Goal: Book appointment/travel/reservation

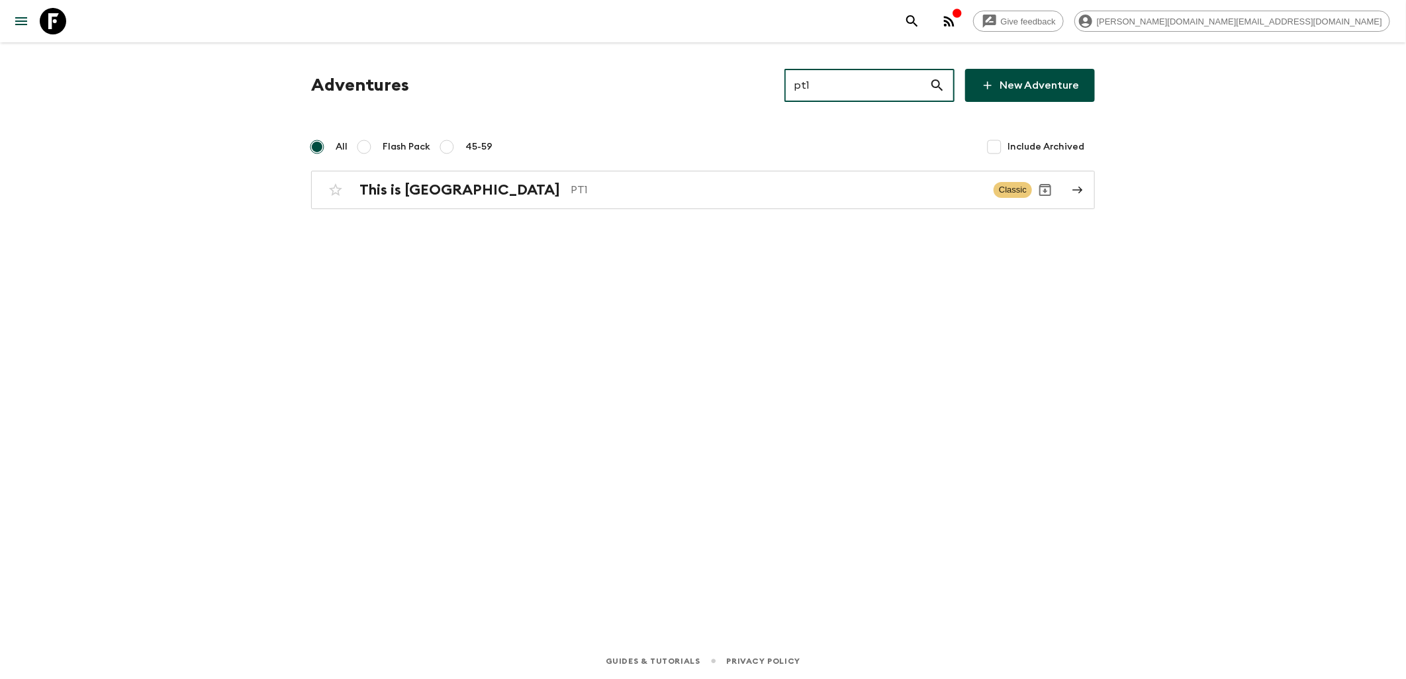
drag, startPoint x: 871, startPoint y: 84, endPoint x: 786, endPoint y: 88, distance: 84.8
click at [786, 88] on div "Adventures pt1 ​ New Adventure" at bounding box center [703, 85] width 784 height 33
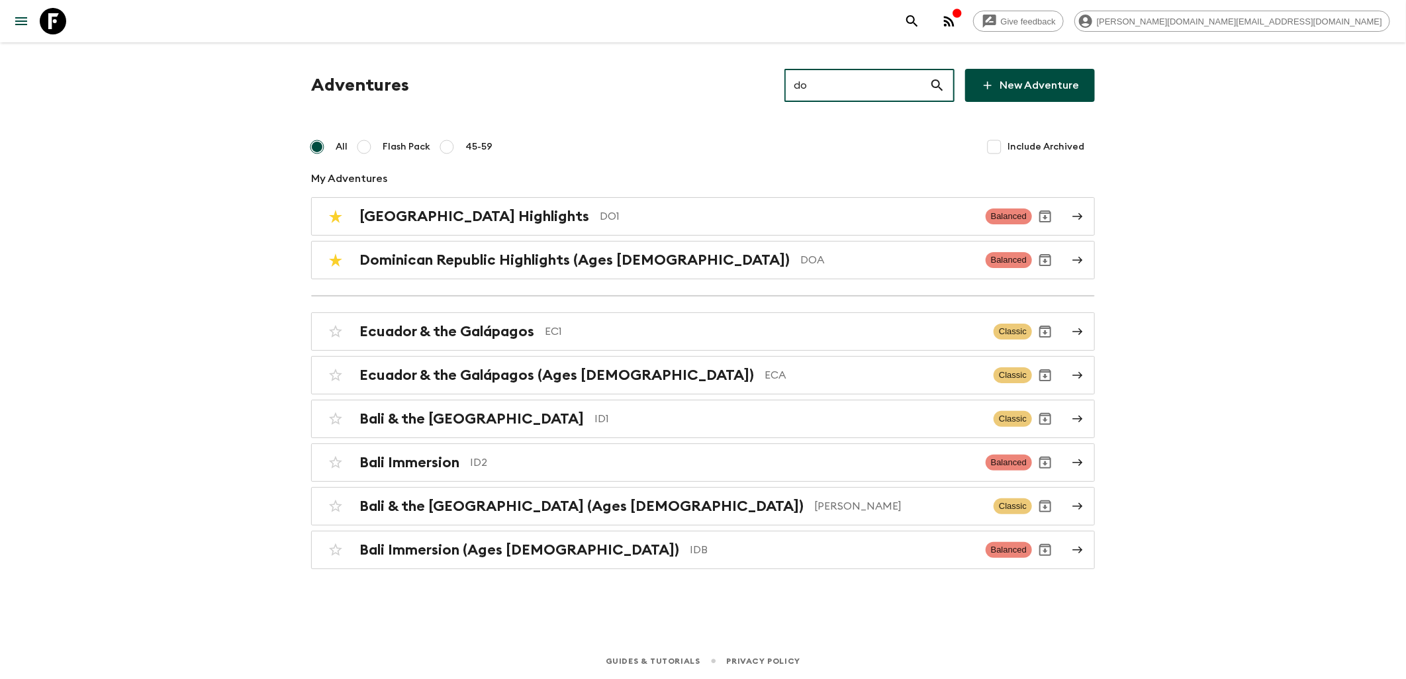
type input "do1"
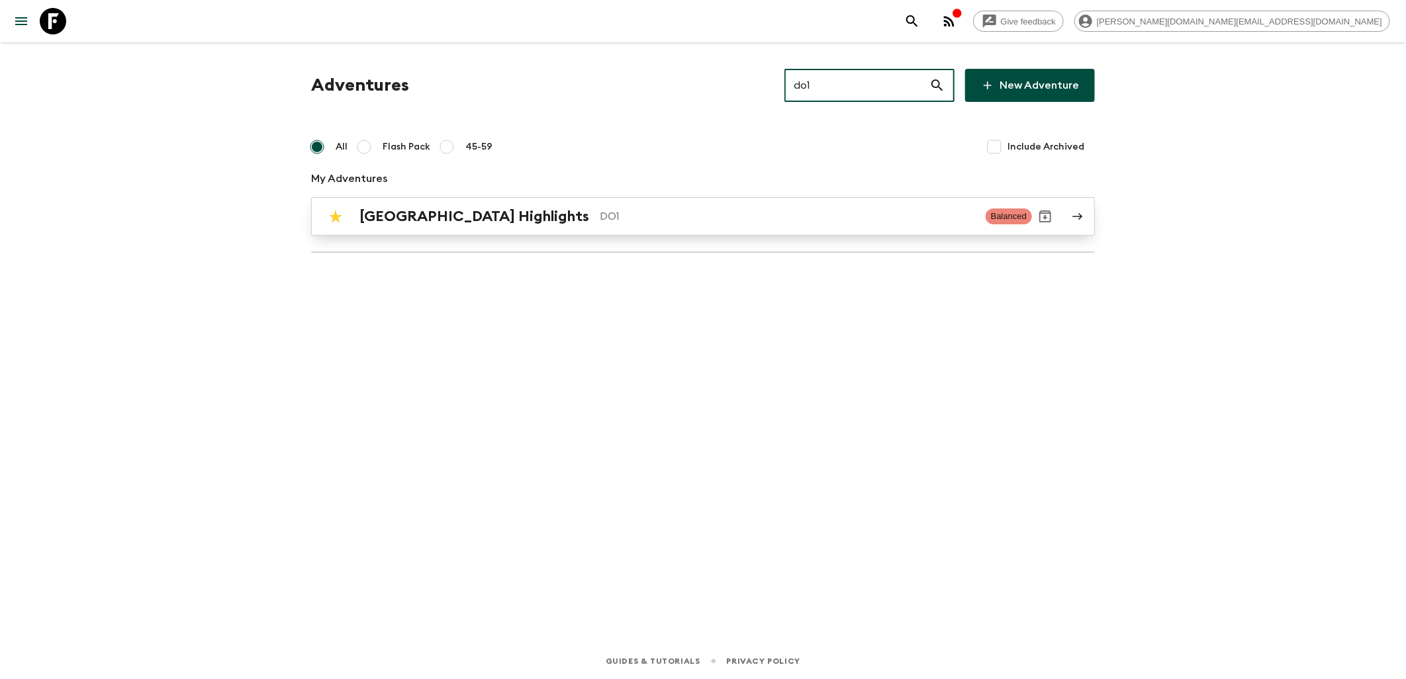
click at [488, 226] on div "[GEOGRAPHIC_DATA] Highlights DO1 Balanced" at bounding box center [677, 216] width 710 height 26
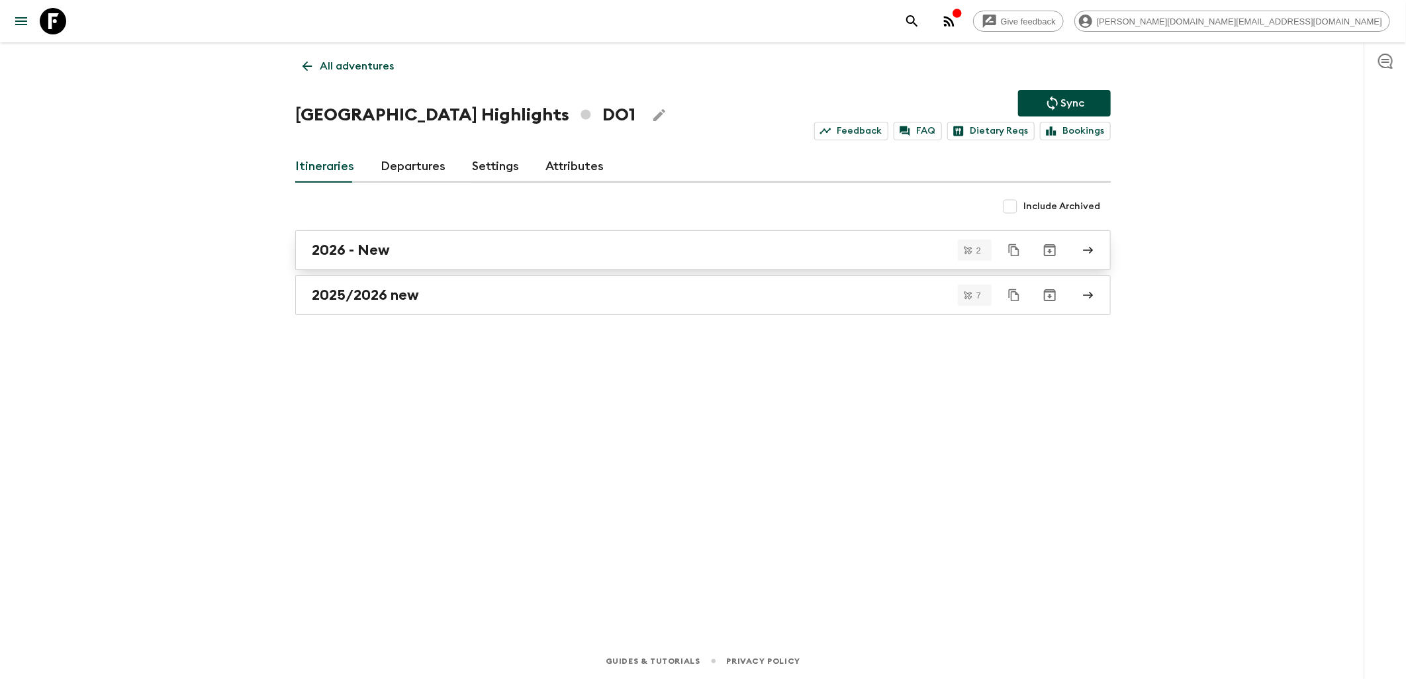
click at [399, 242] on div "2026 - New" at bounding box center [690, 250] width 757 height 17
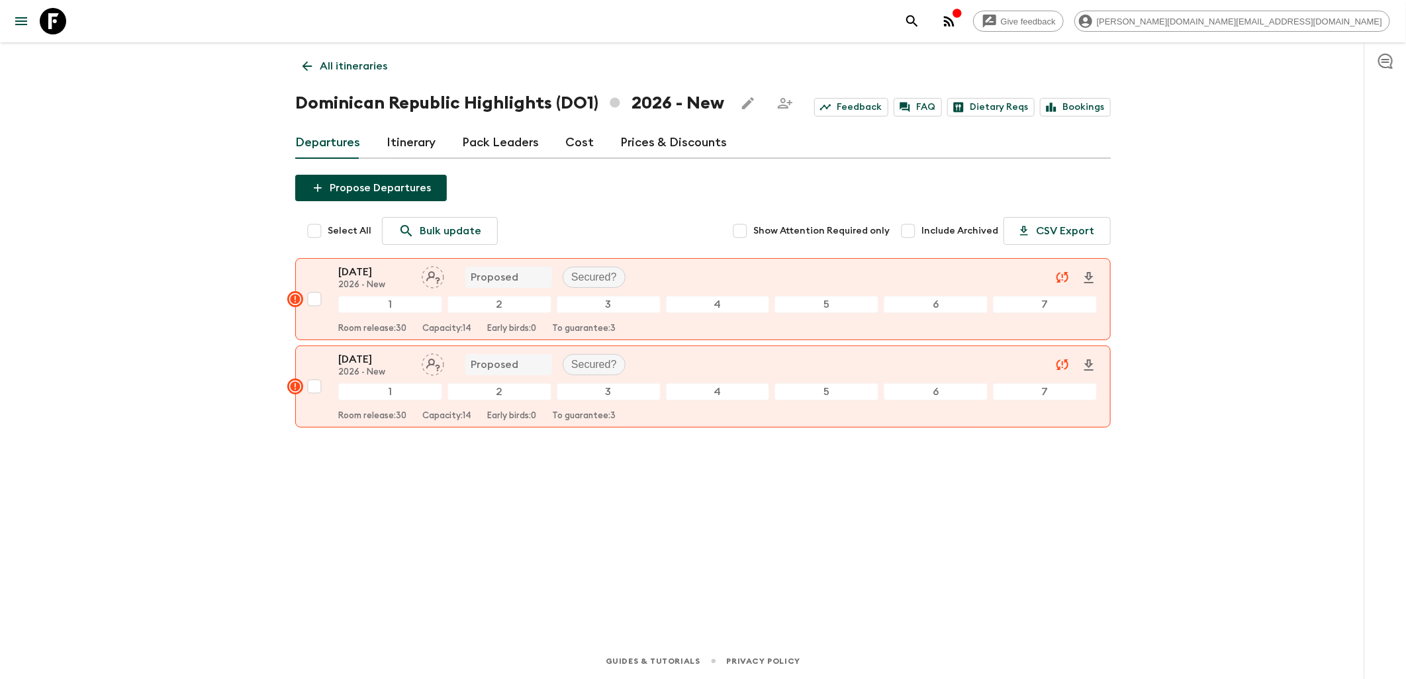
click at [406, 140] on link "Itinerary" at bounding box center [411, 143] width 49 height 32
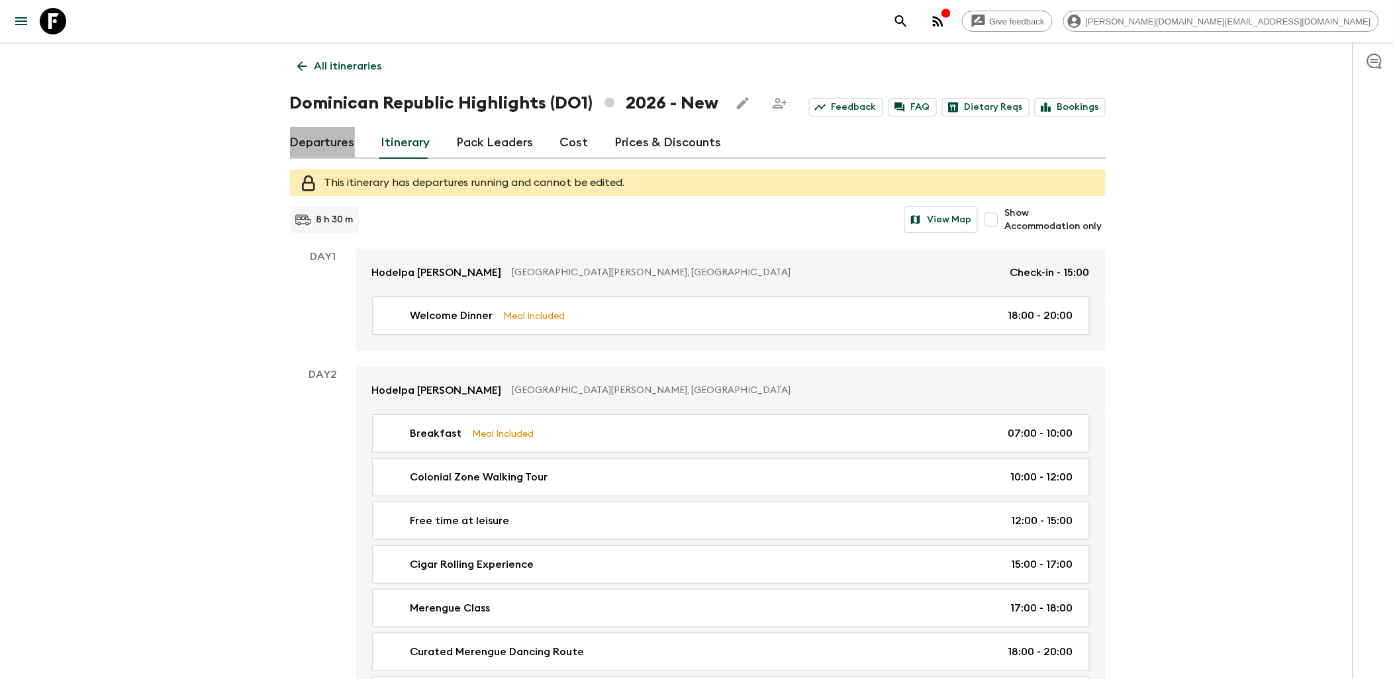
click at [336, 143] on link "Departures" at bounding box center [322, 143] width 65 height 32
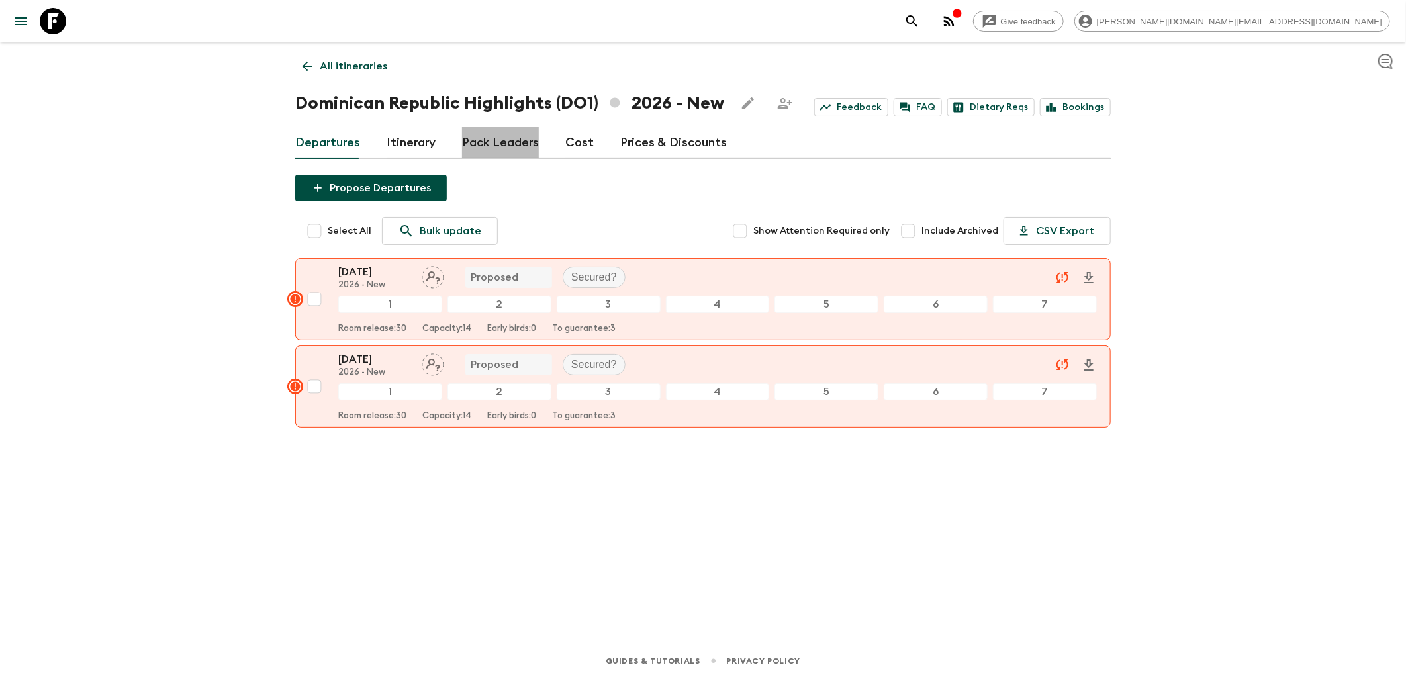
click at [504, 147] on link "Pack Leaders" at bounding box center [500, 143] width 77 height 32
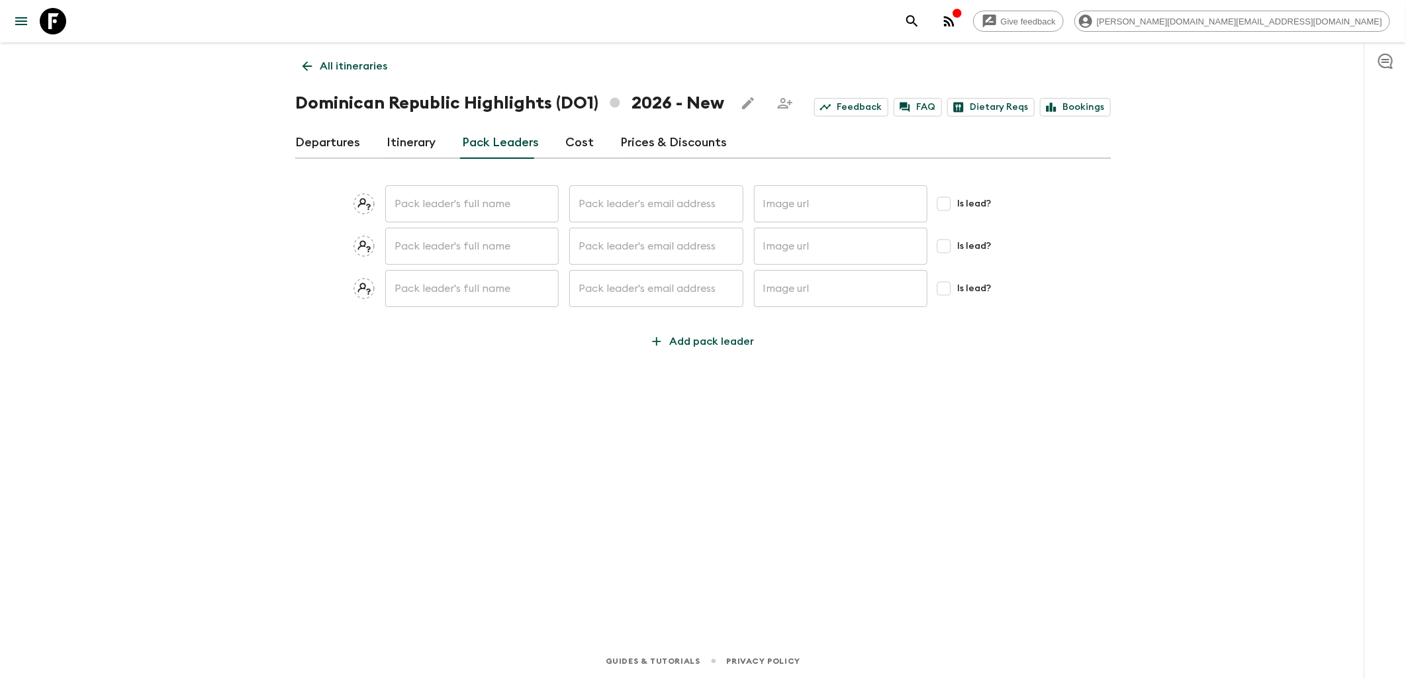
click at [310, 61] on icon at bounding box center [307, 66] width 15 height 15
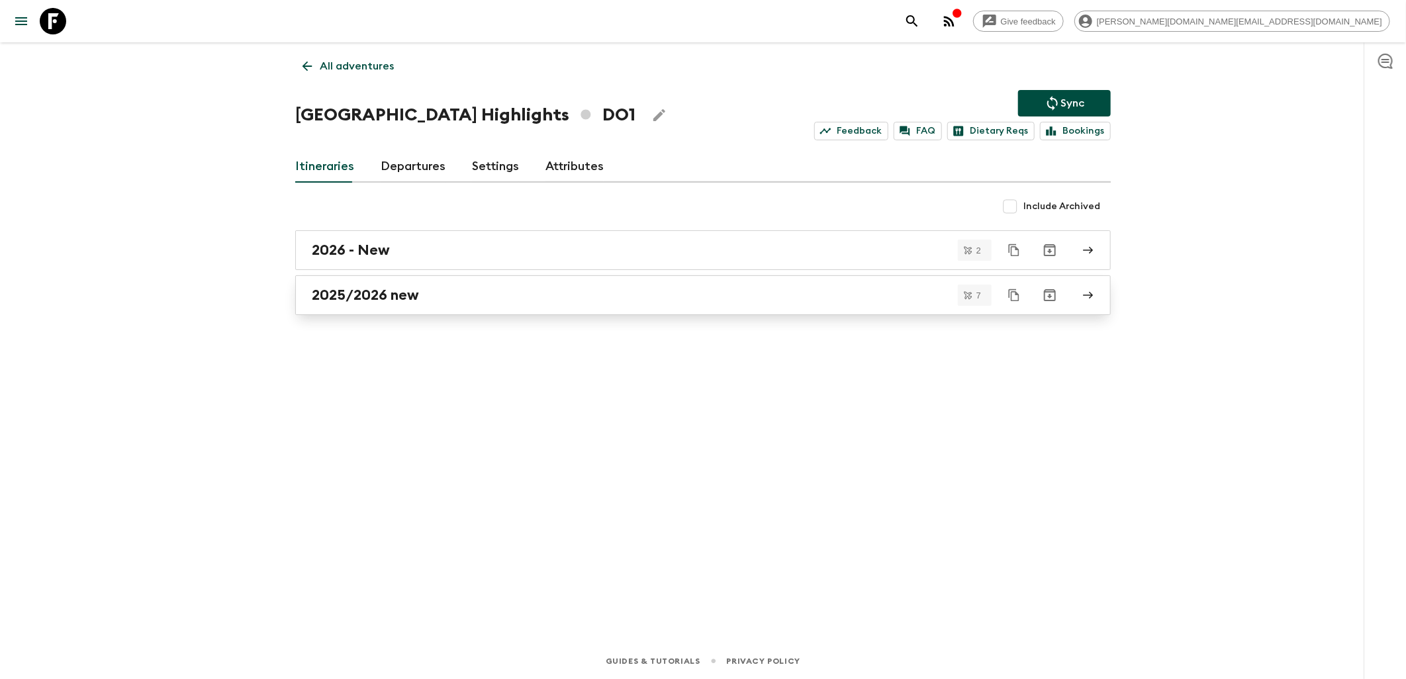
click at [409, 287] on h2 "2025/2026 new" at bounding box center [365, 295] width 107 height 17
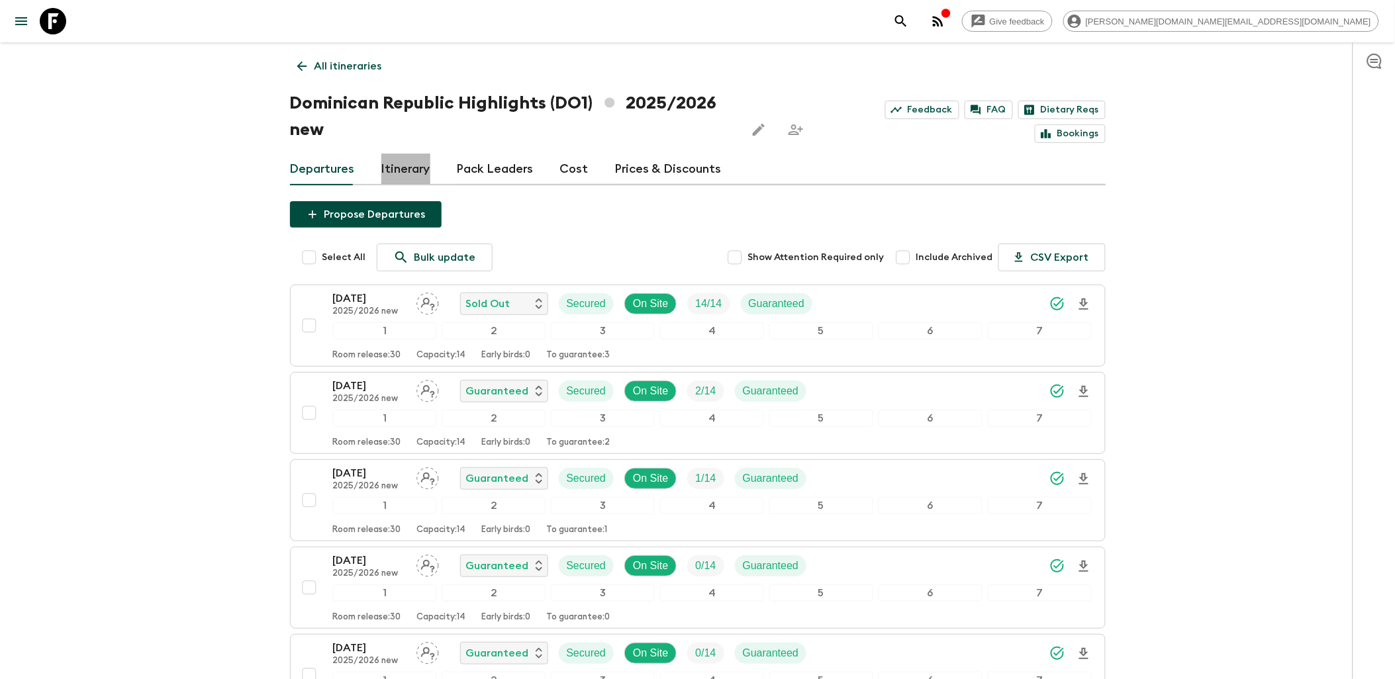
click at [408, 167] on link "Itinerary" at bounding box center [405, 170] width 49 height 32
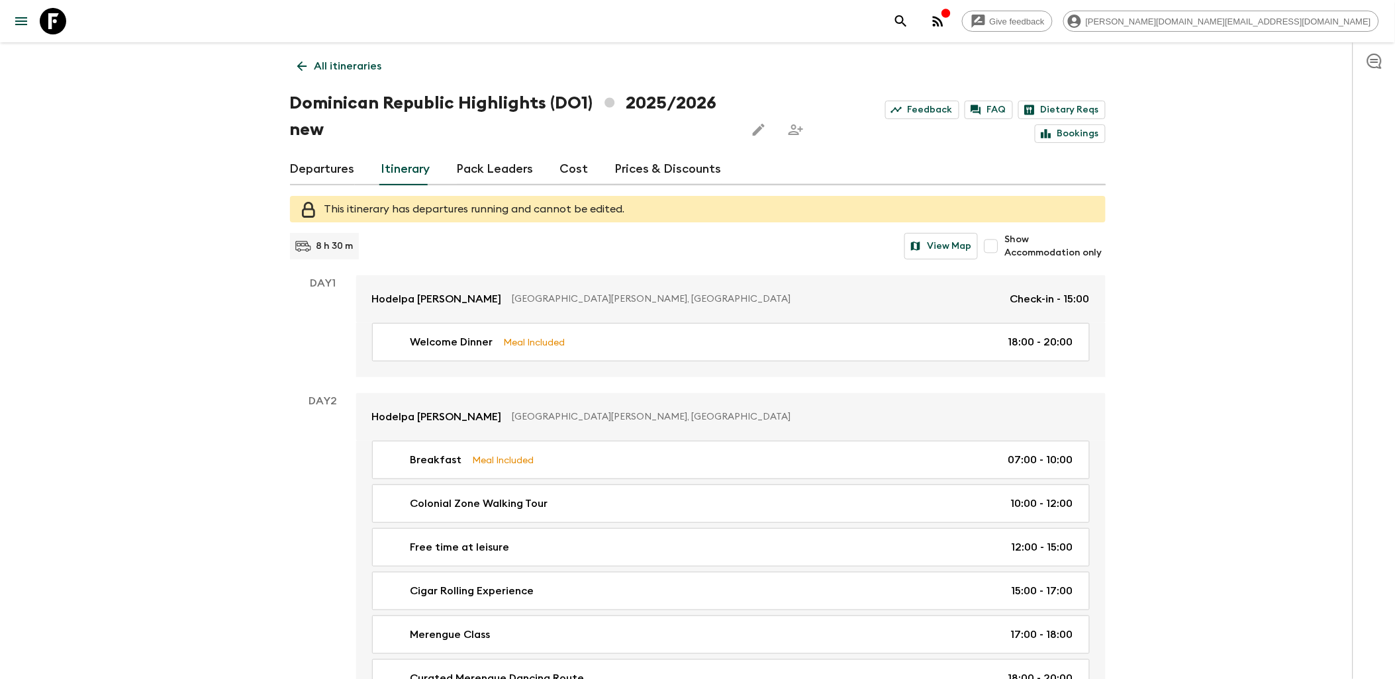
click at [309, 67] on link "All itineraries" at bounding box center [339, 66] width 99 height 26
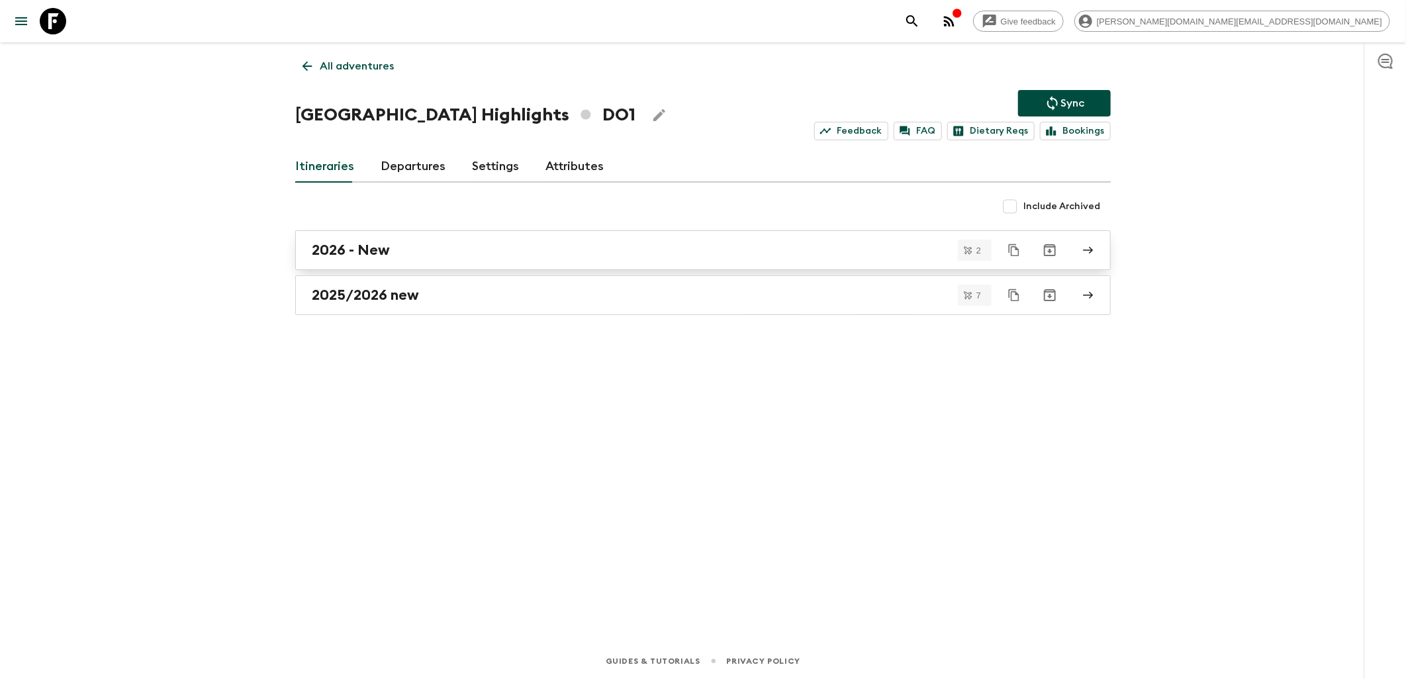
click at [400, 252] on div "2026 - New" at bounding box center [690, 250] width 757 height 17
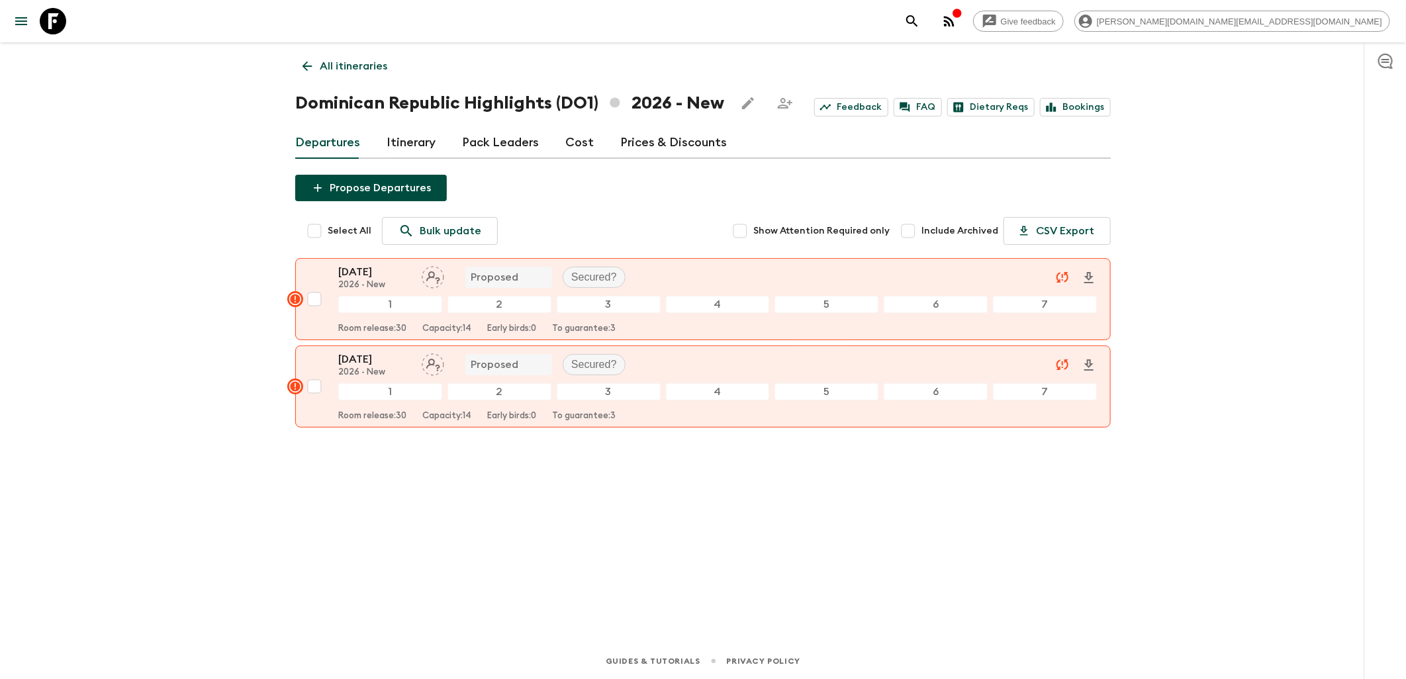
click at [305, 64] on icon at bounding box center [307, 66] width 15 height 15
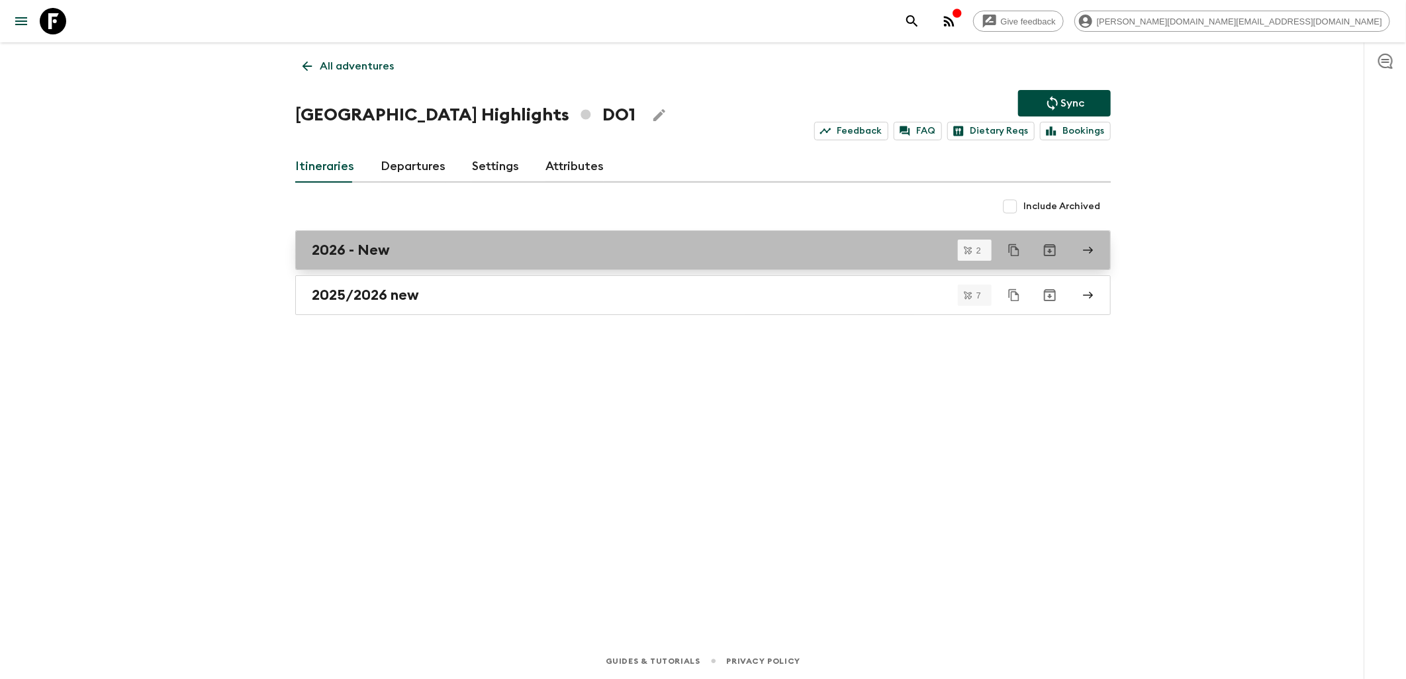
click at [394, 248] on div "2026 - New" at bounding box center [690, 250] width 757 height 17
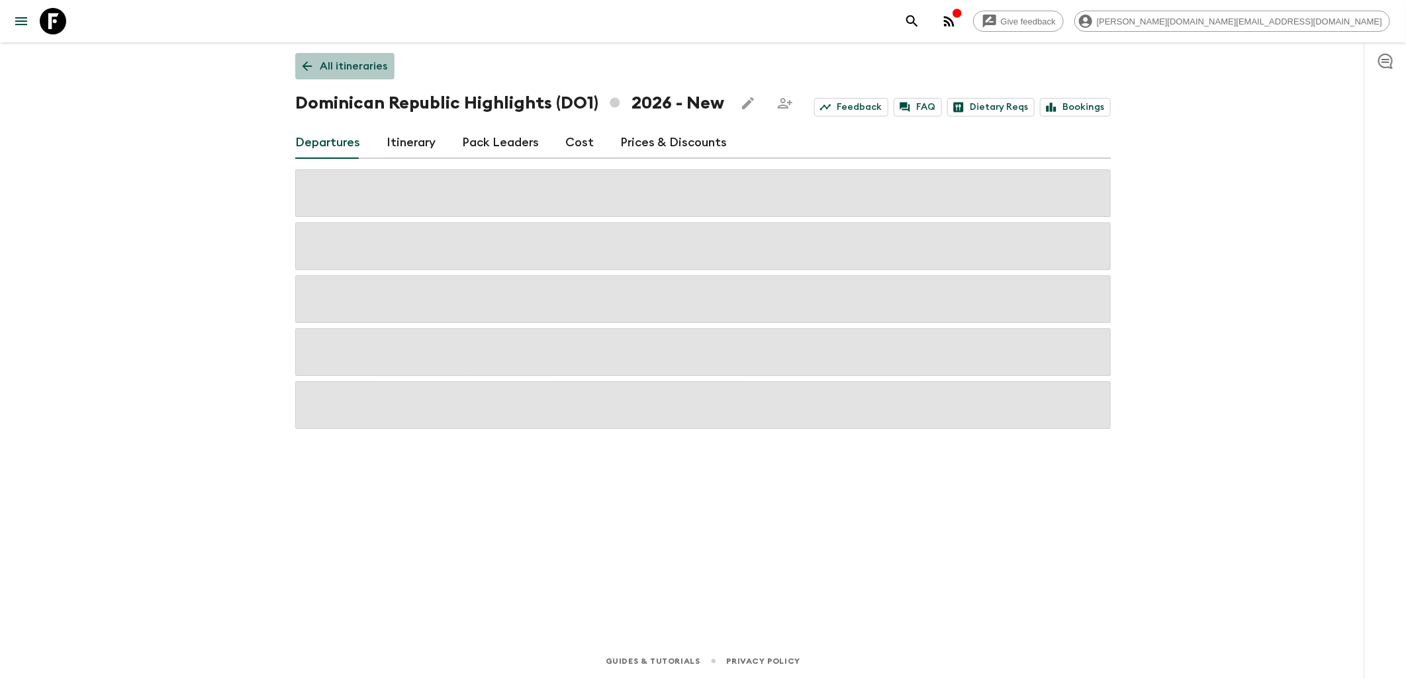
click at [311, 75] on link "All itineraries" at bounding box center [344, 66] width 99 height 26
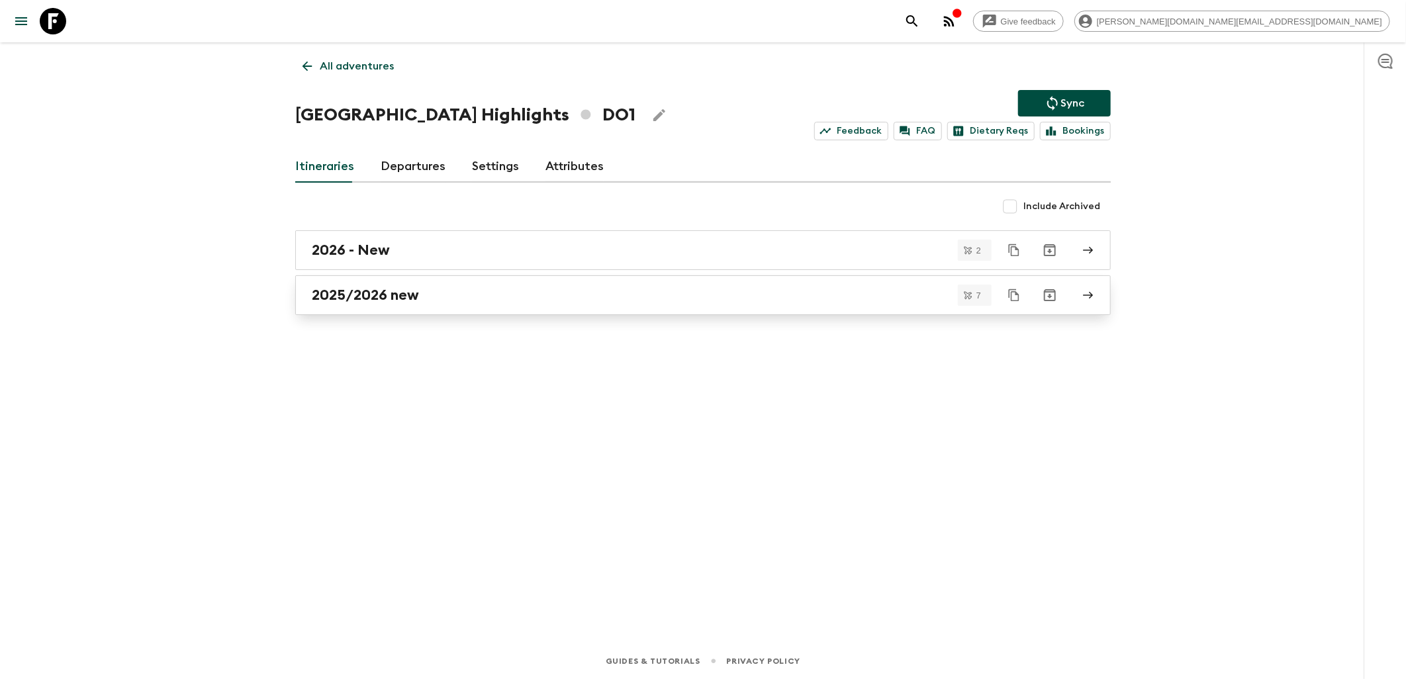
click at [381, 303] on h2 "2025/2026 new" at bounding box center [365, 295] width 107 height 17
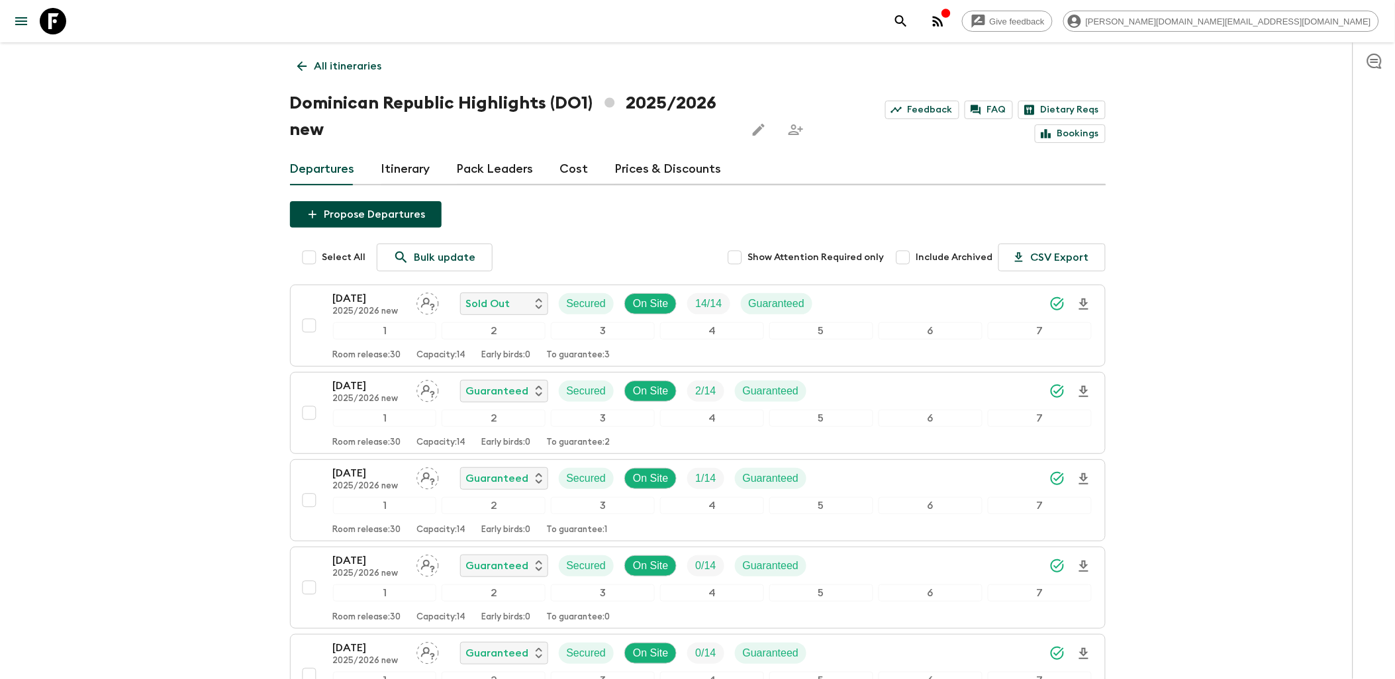
click at [397, 175] on link "Itinerary" at bounding box center [405, 170] width 49 height 32
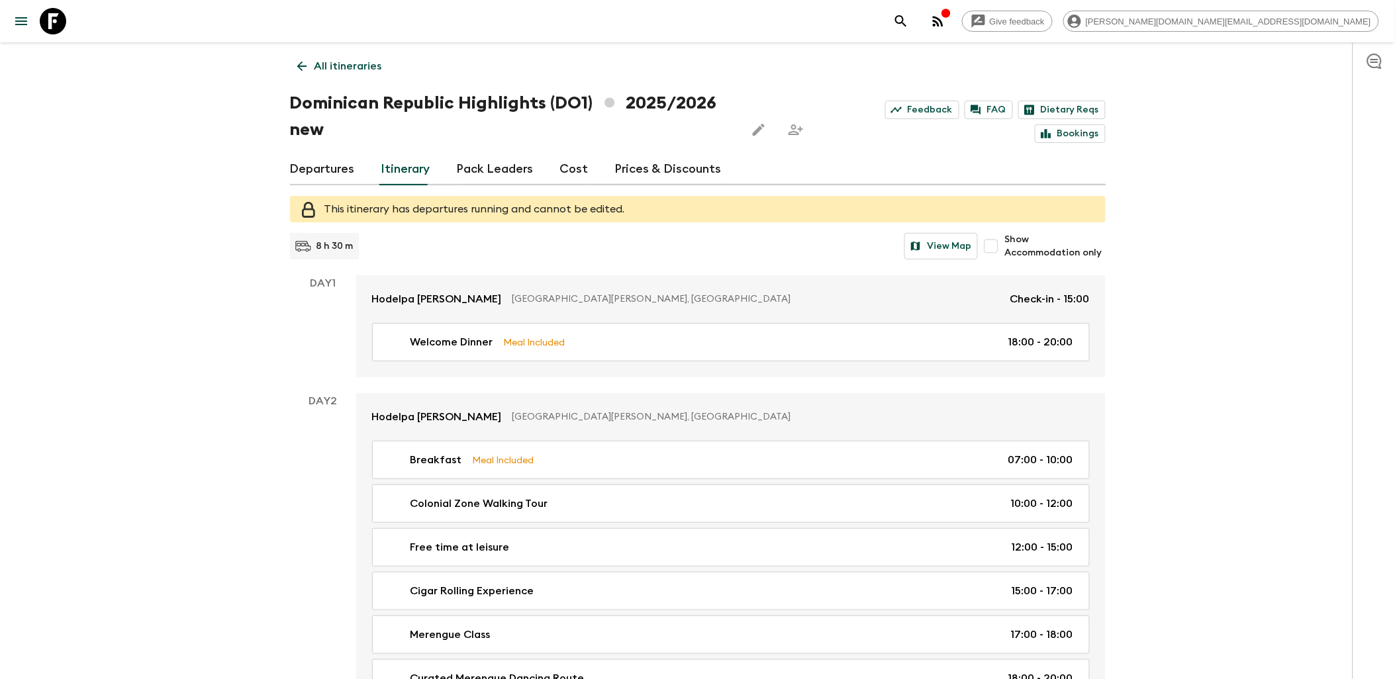
click at [300, 66] on icon at bounding box center [302, 67] width 10 height 10
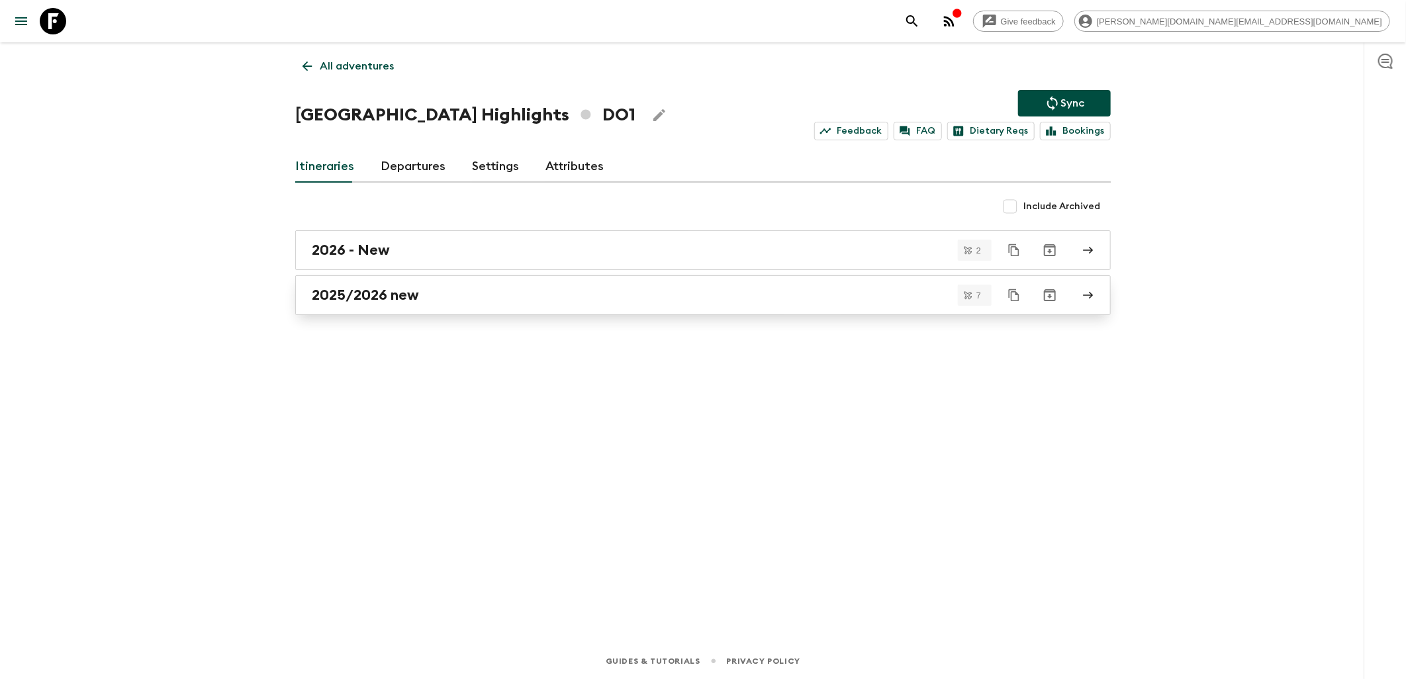
click at [419, 289] on h2 "2025/2026 new" at bounding box center [365, 295] width 107 height 17
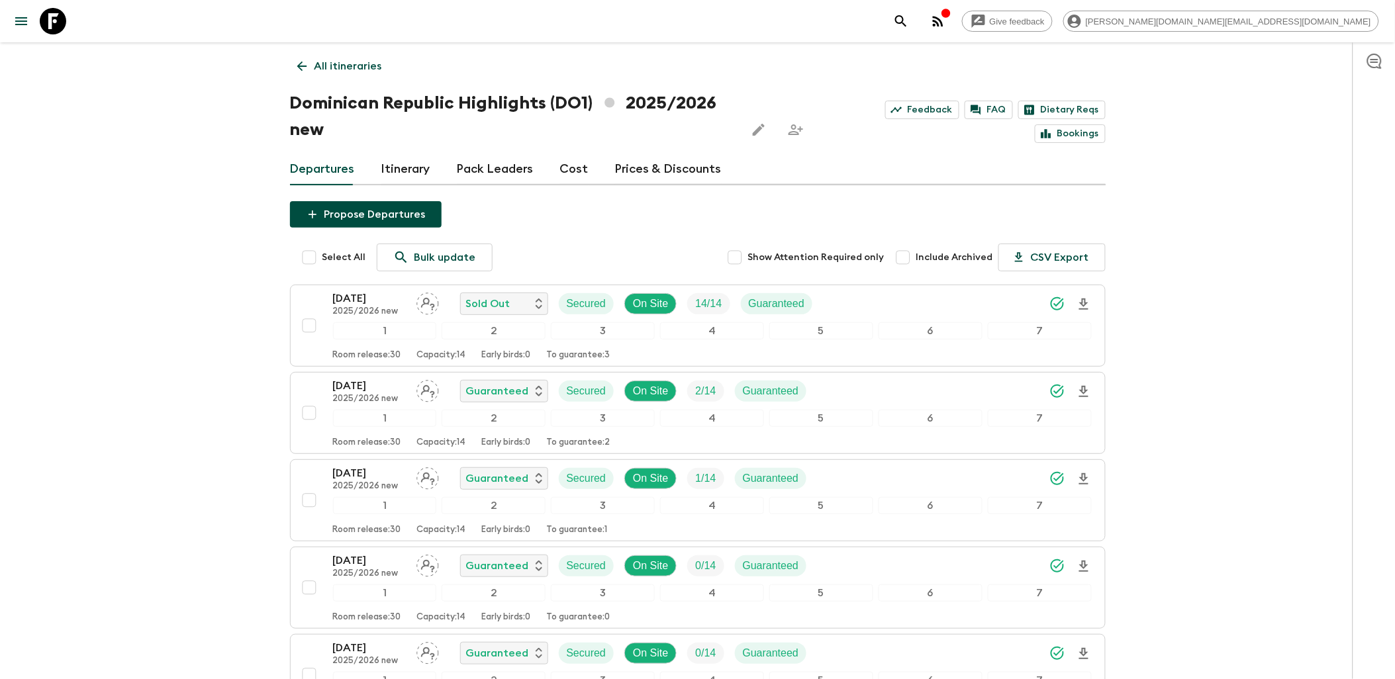
click at [302, 59] on icon at bounding box center [302, 66] width 15 height 15
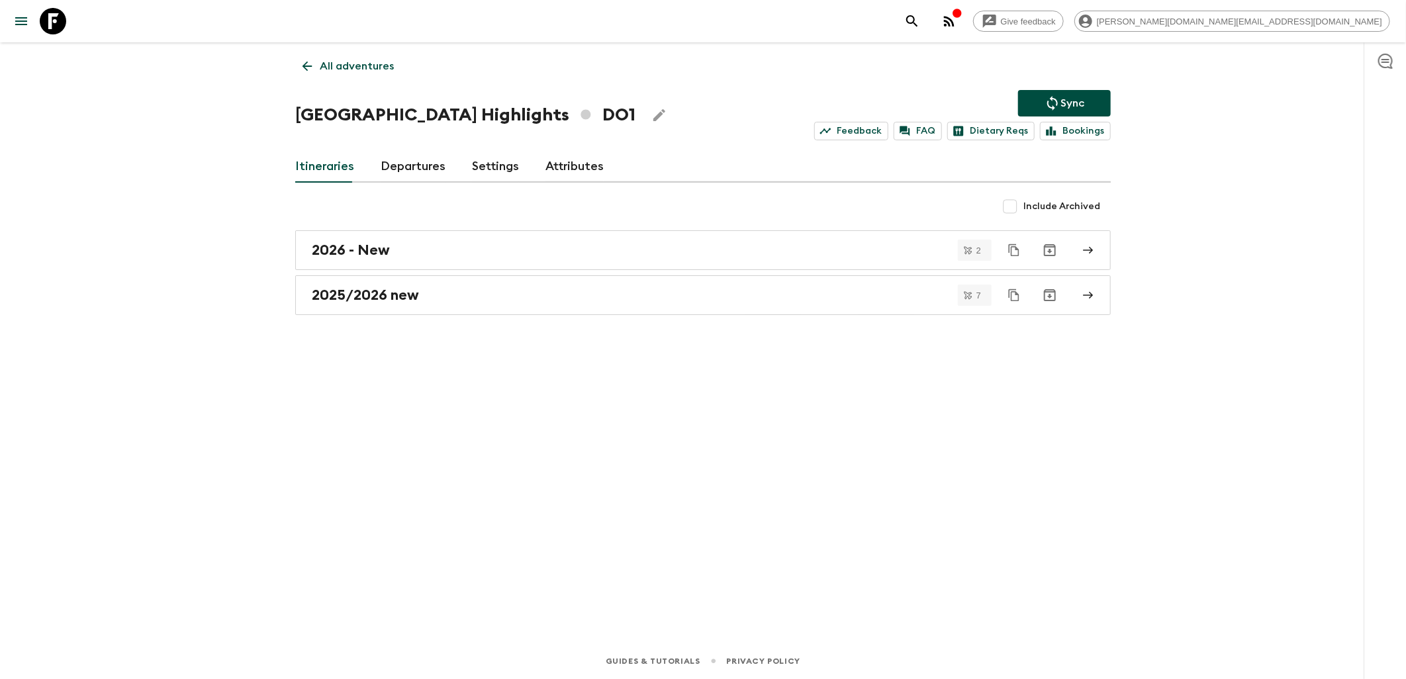
click at [412, 168] on link "Departures" at bounding box center [413, 167] width 65 height 32
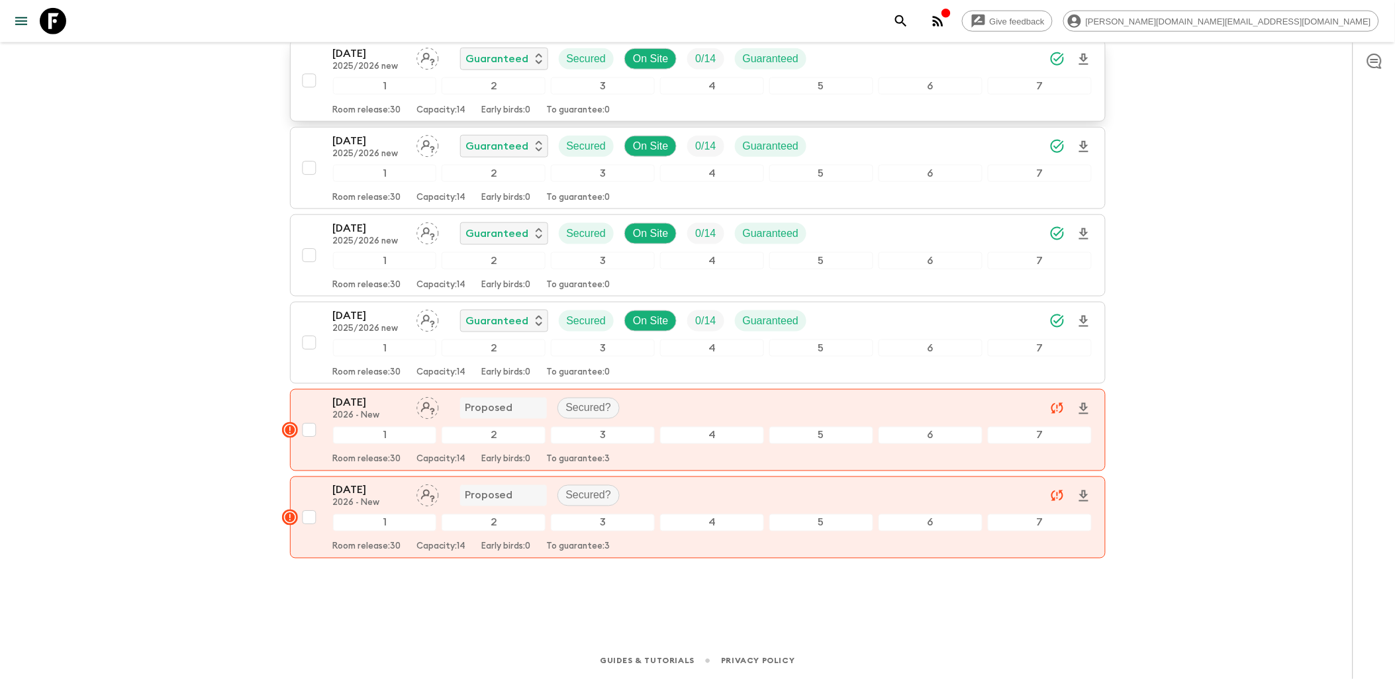
scroll to position [506, 0]
drag, startPoint x: 308, startPoint y: 144, endPoint x: 326, endPoint y: 148, distance: 17.7
click at [326, 148] on div "[DATE] 2025/2026 new Guaranteed Secured On Site 0 / 14 Guaranteed 1 2 3 4 5 6 7…" at bounding box center [694, 168] width 796 height 70
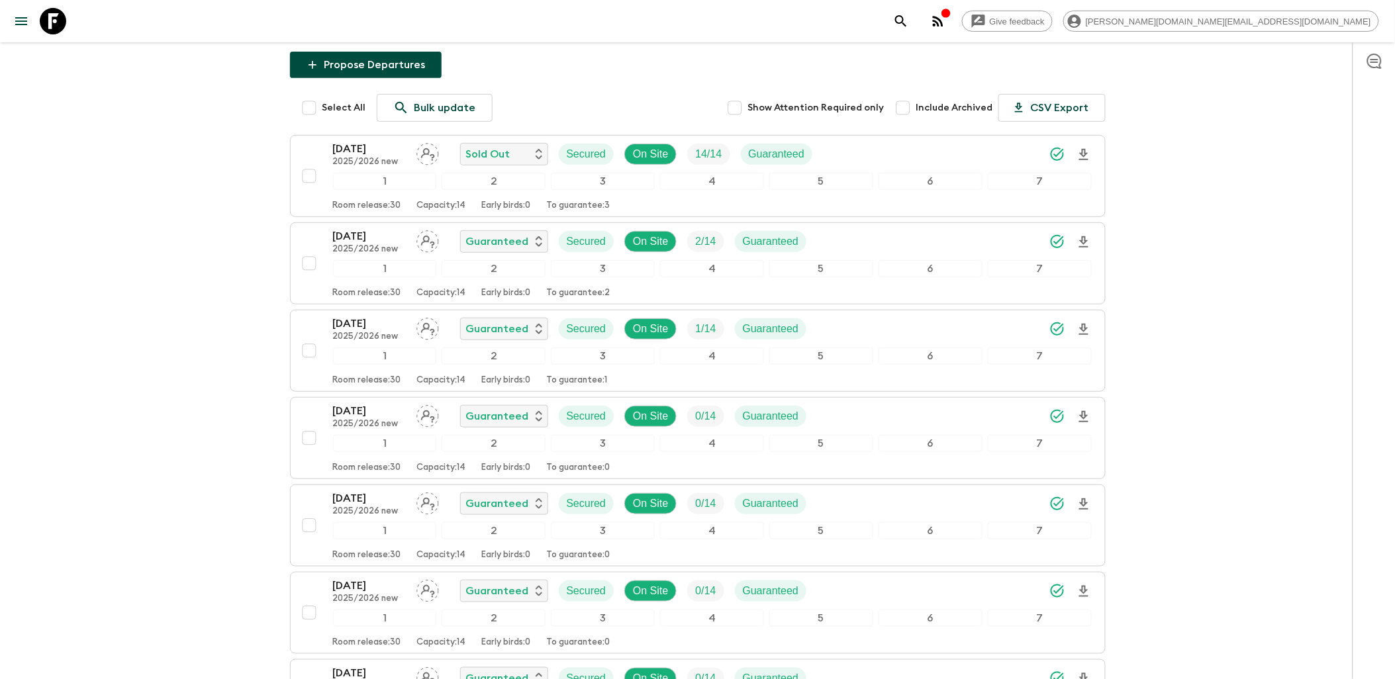
scroll to position [220, 0]
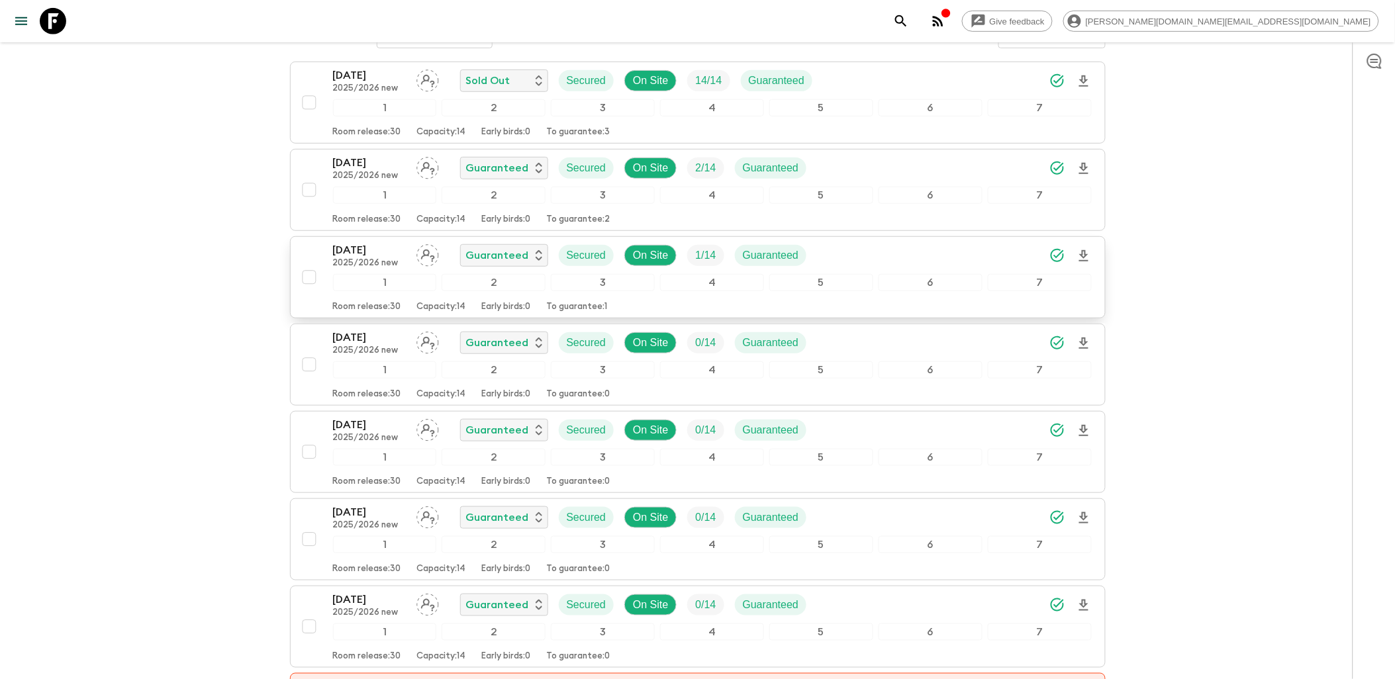
drag, startPoint x: 232, startPoint y: 156, endPoint x: 616, endPoint y: 244, distance: 394.6
click at [616, 244] on div "Give feedback [PERSON_NAME][DOMAIN_NAME][EMAIL_ADDRESS][DOMAIN_NAME] All advent…" at bounding box center [697, 372] width 1395 height 1184
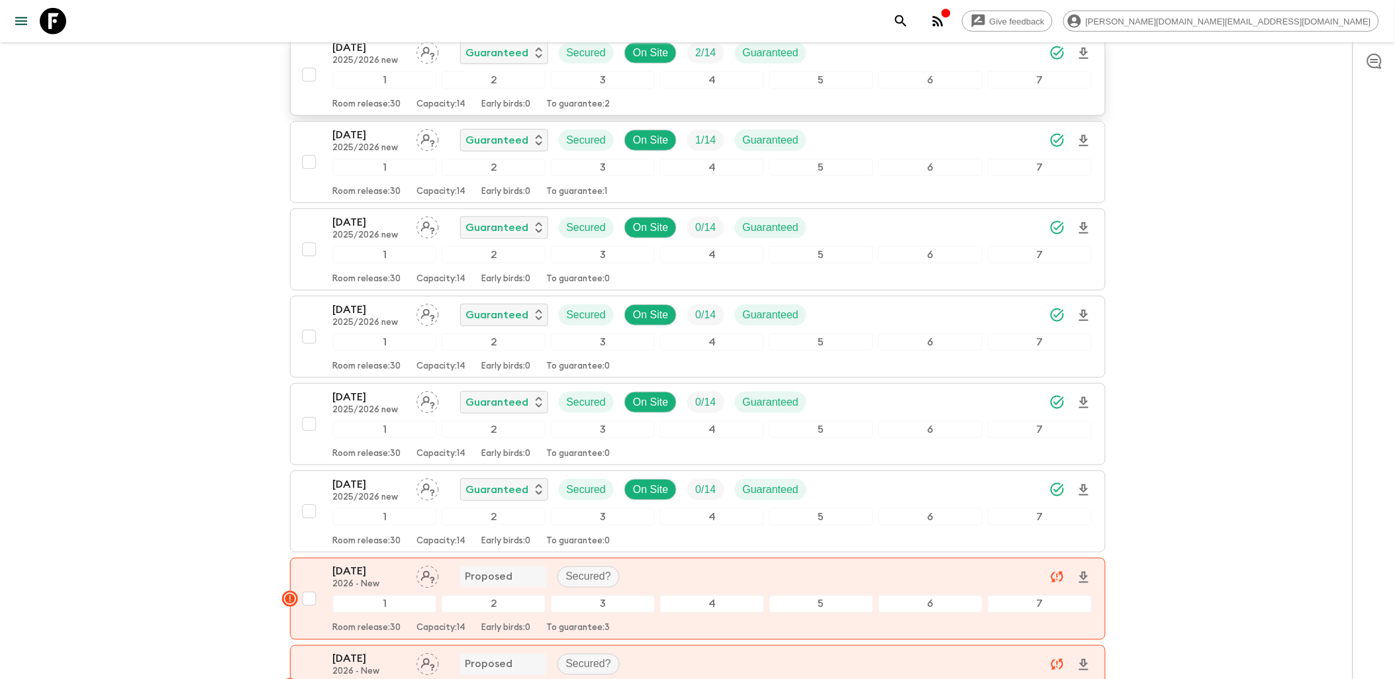
scroll to position [359, 0]
